Goal: Transaction & Acquisition: Subscribe to service/newsletter

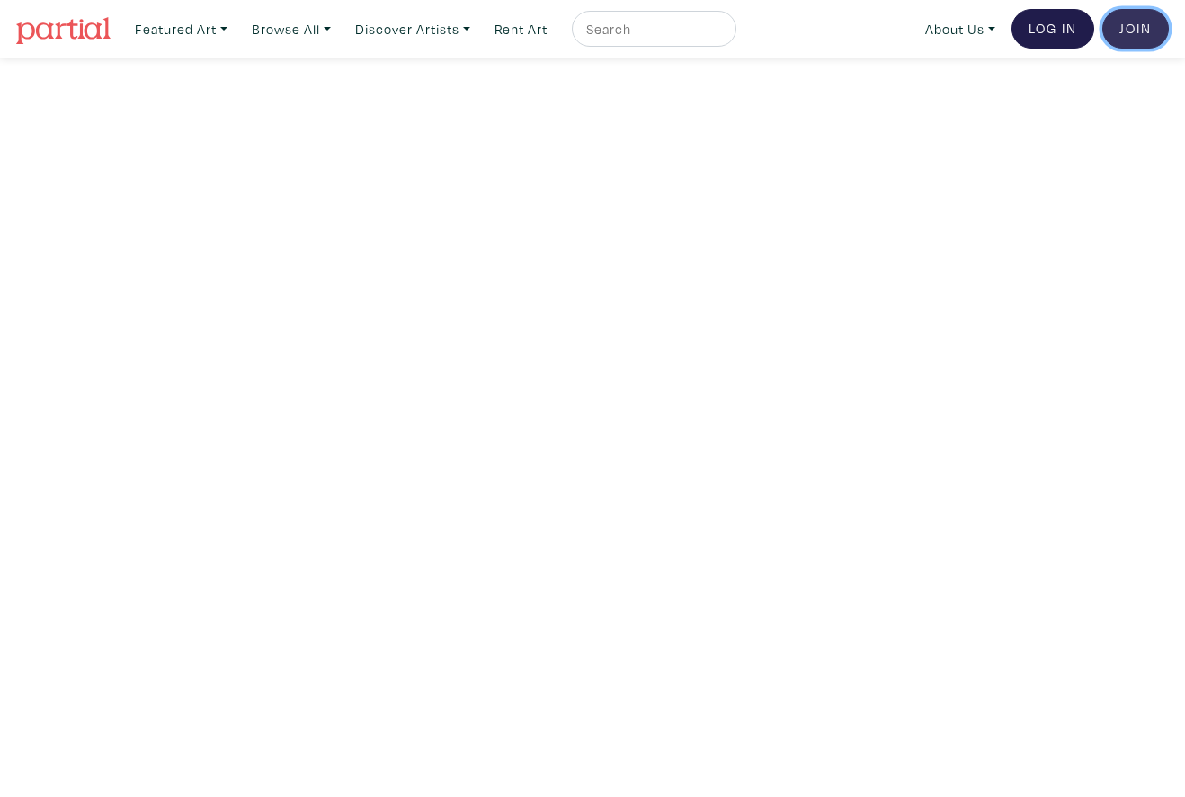
click at [1146, 35] on link "Join the Community" at bounding box center [1135, 29] width 67 height 40
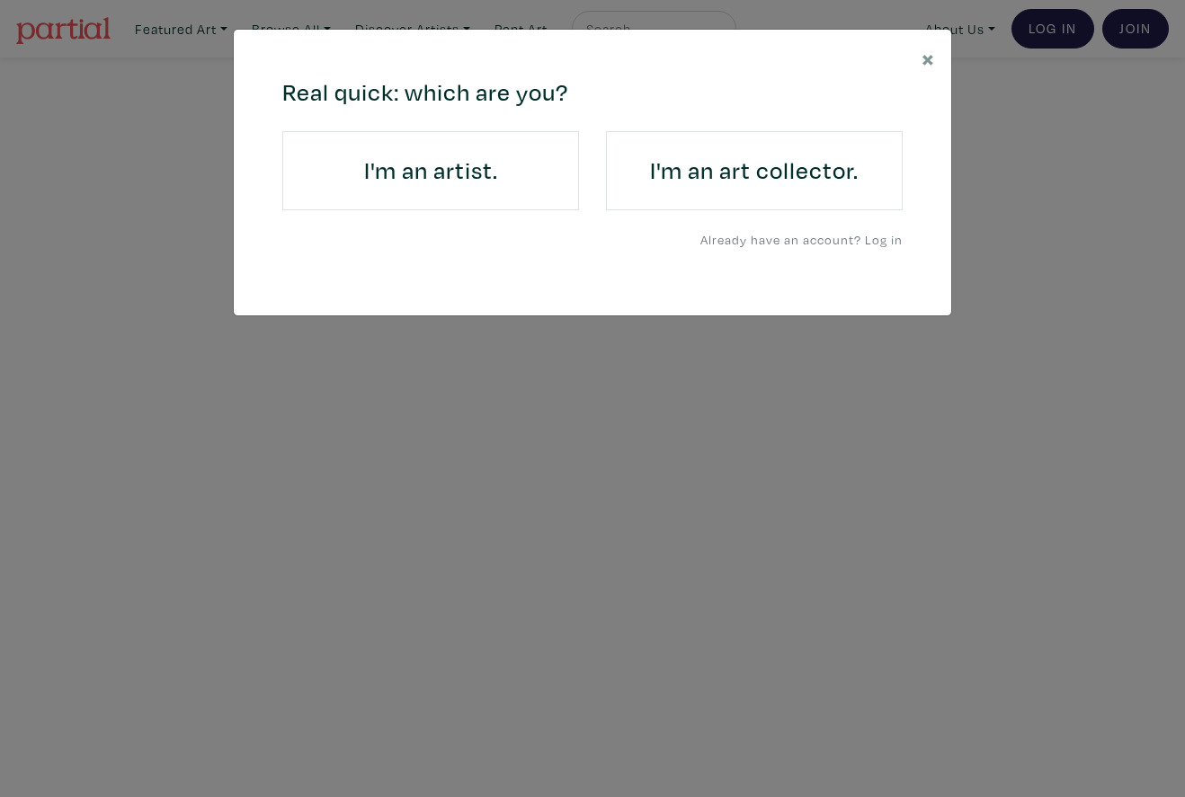
click at [744, 175] on h4 "I'm an art collector." at bounding box center [754, 170] width 246 height 29
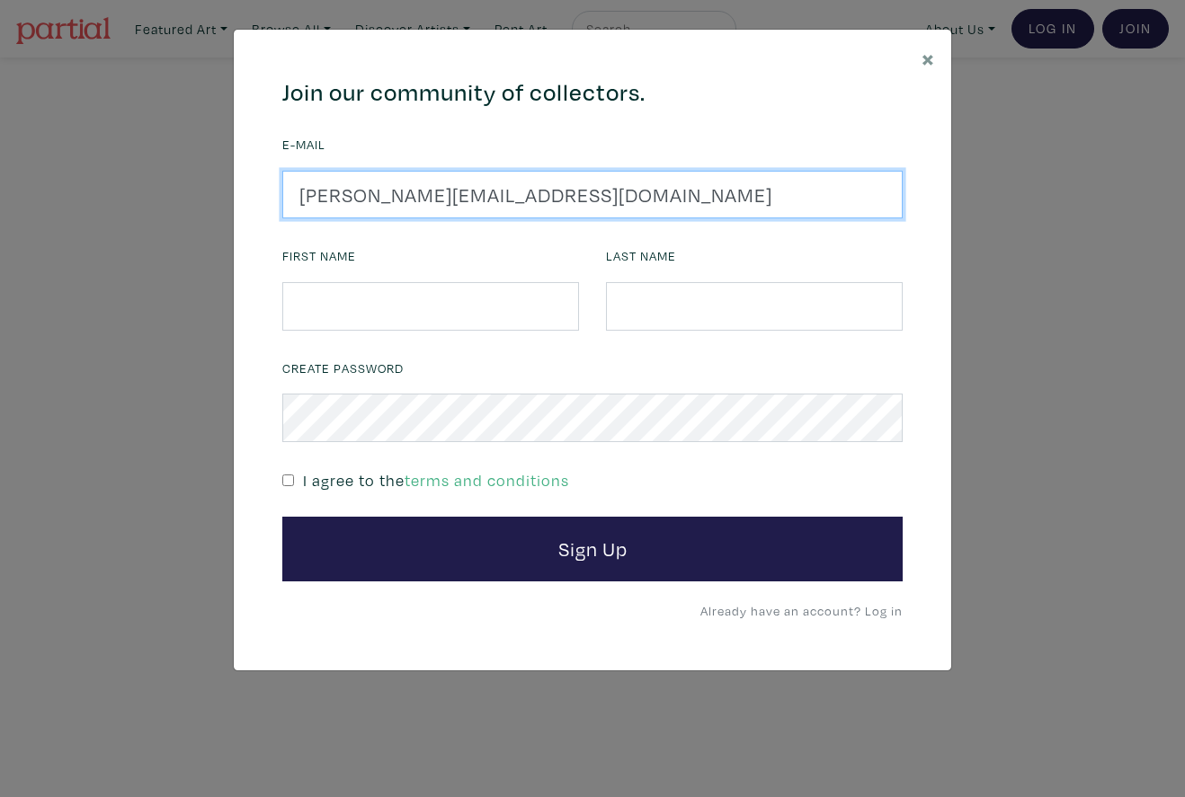
click at [490, 182] on input "tammy@squab.ca" at bounding box center [592, 195] width 620 height 49
click at [491, 191] on input "tammy@squab.ca" at bounding box center [592, 195] width 620 height 49
paste input "andrea@ahhome"
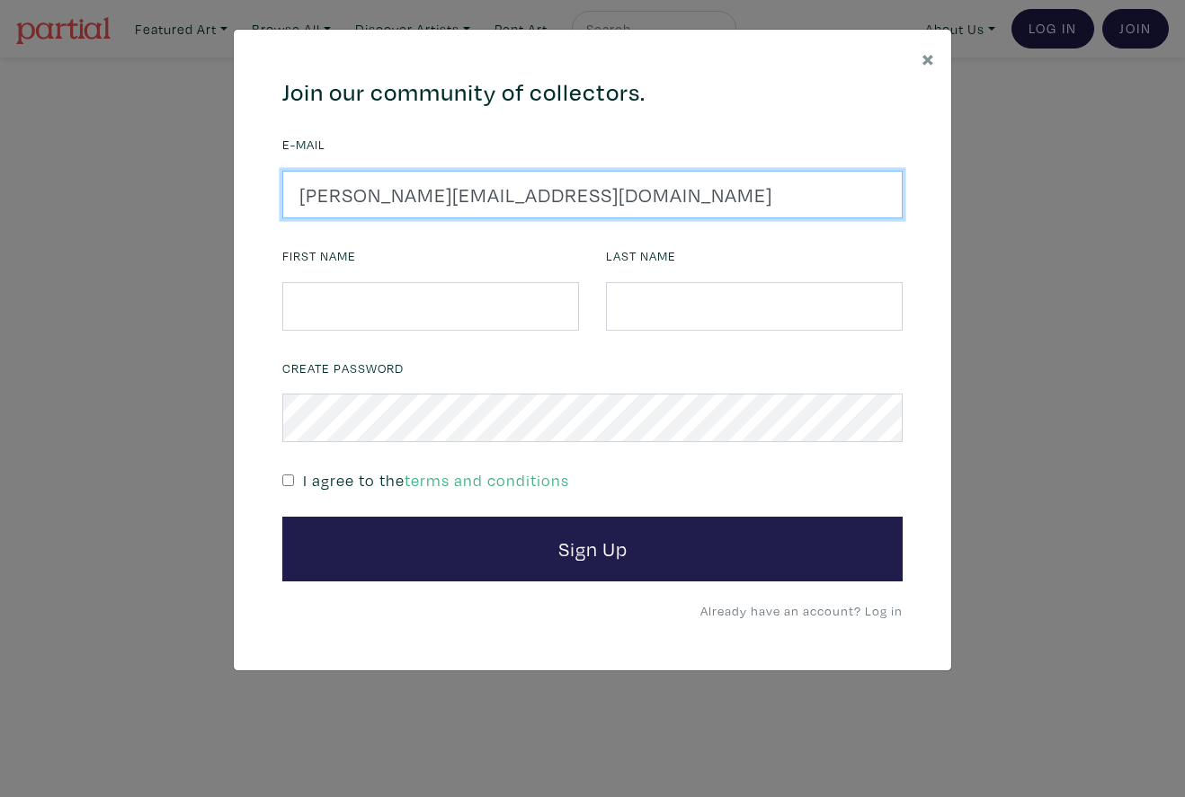
type input "andrea@ahhome.ca"
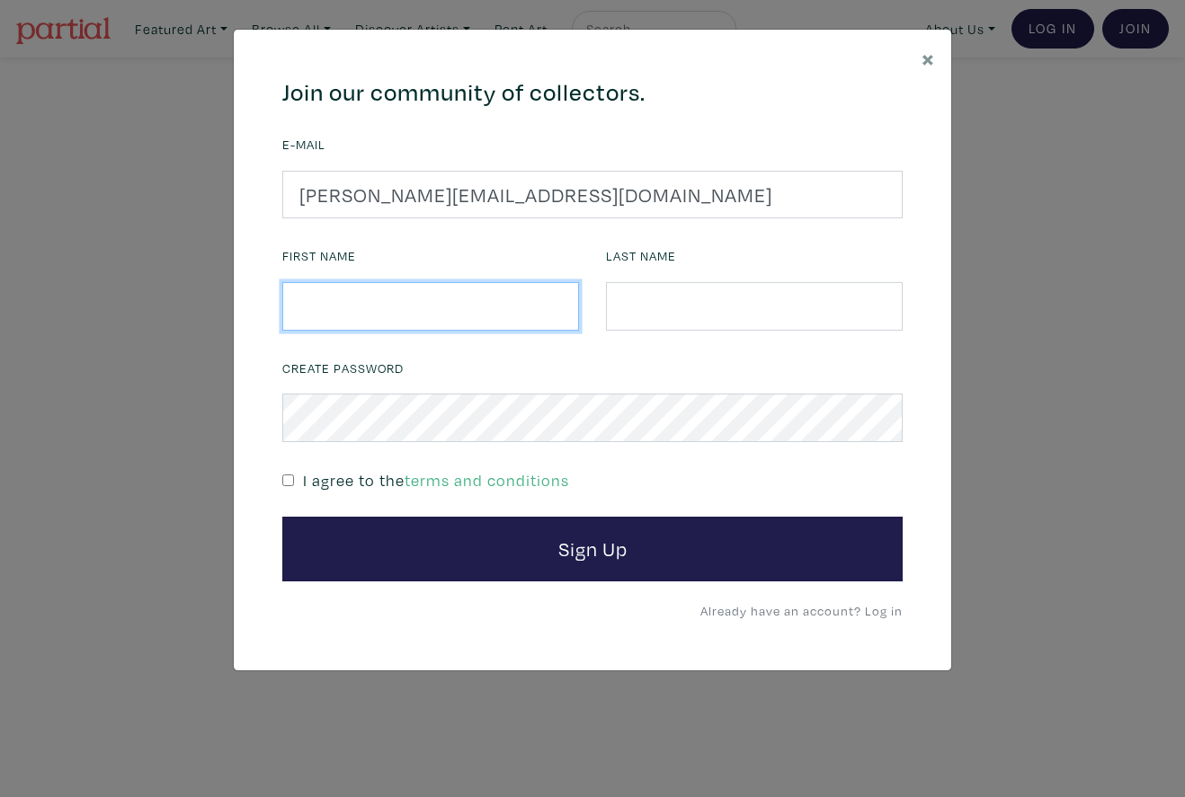
click at [378, 315] on input "text" at bounding box center [430, 306] width 297 height 49
type input "Andrea"
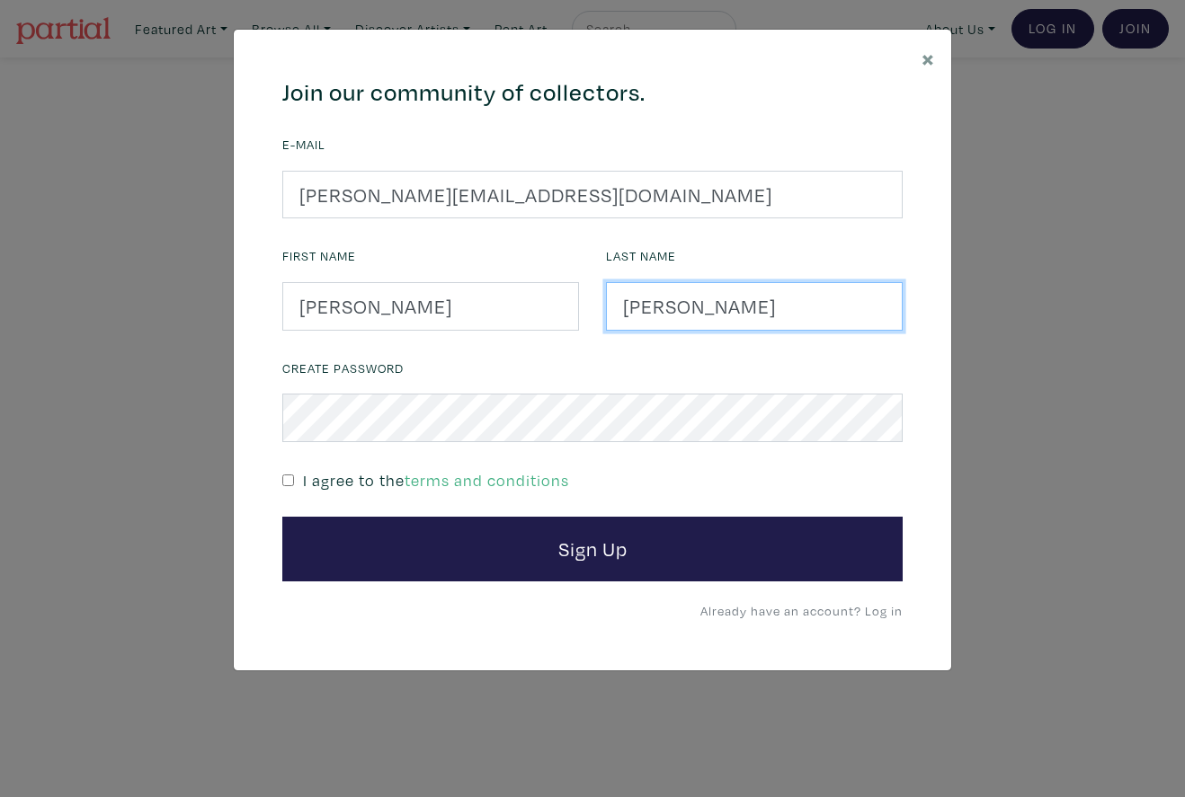
type input "Hylton"
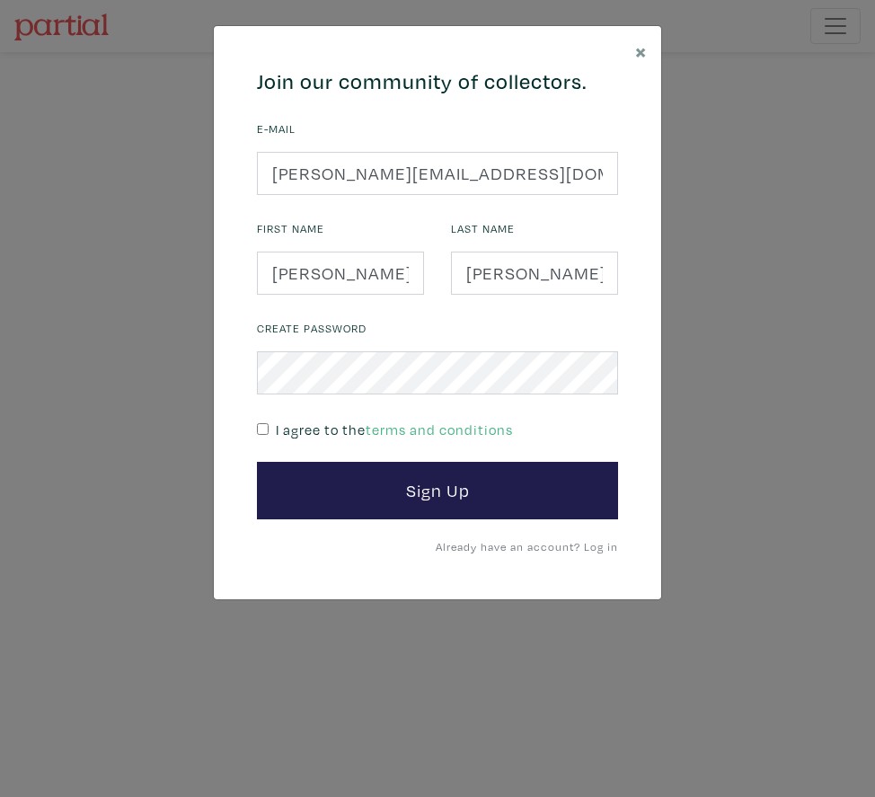
click at [262, 428] on input "checkbox" at bounding box center [263, 429] width 12 height 12
checkbox input "true"
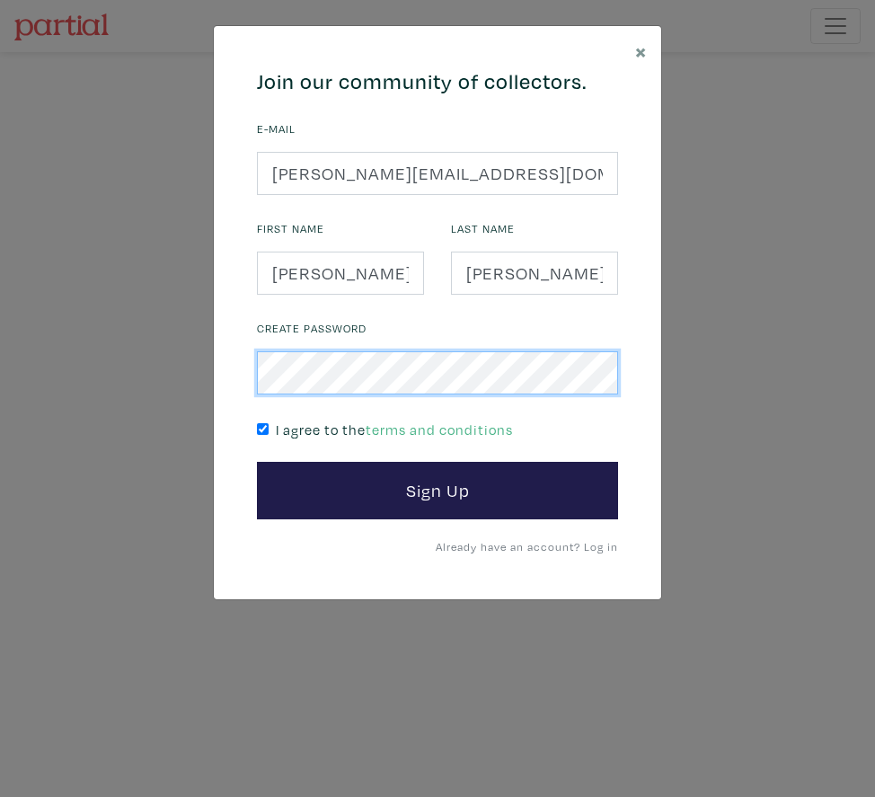
click at [155, 360] on div "× 664c6a6d6e3476504e6b79362f4172494552756f694733386b666278545363695a485979654c4…" at bounding box center [437, 398] width 875 height 797
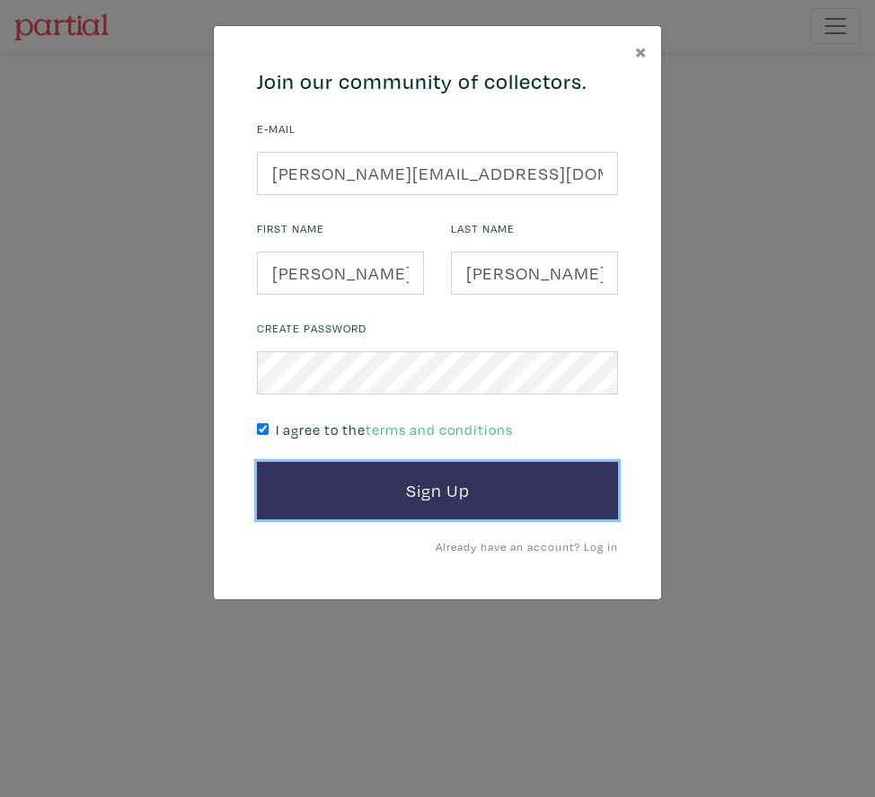
click at [448, 507] on button "Sign Up" at bounding box center [437, 491] width 361 height 58
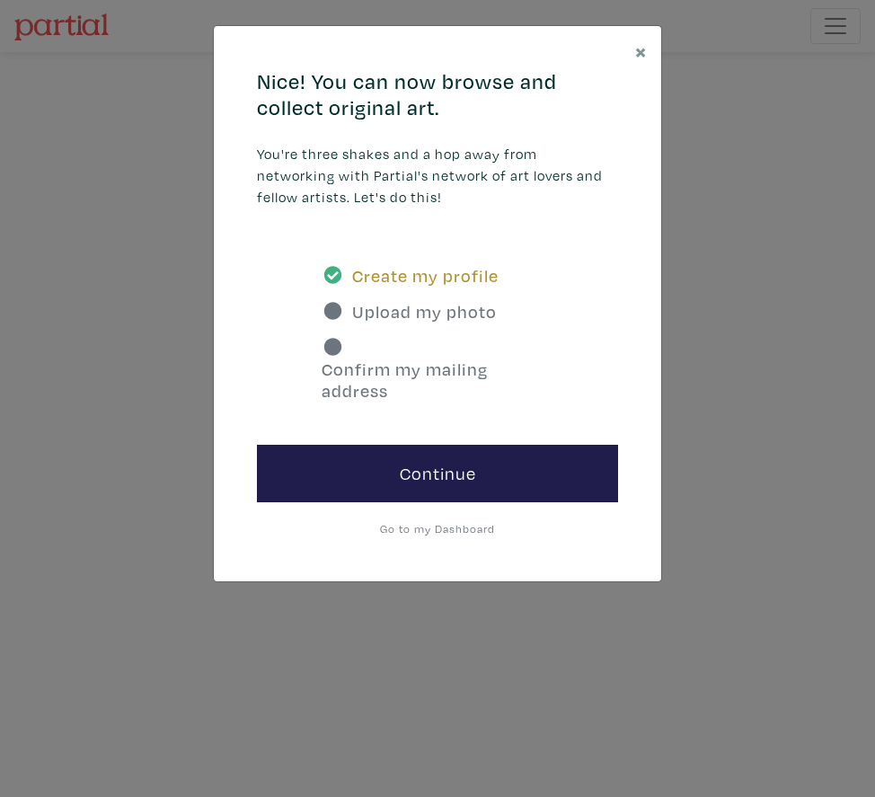
click at [454, 527] on link "Go to my Dashboard" at bounding box center [437, 528] width 115 height 14
